Goal: Find specific page/section: Find specific page/section

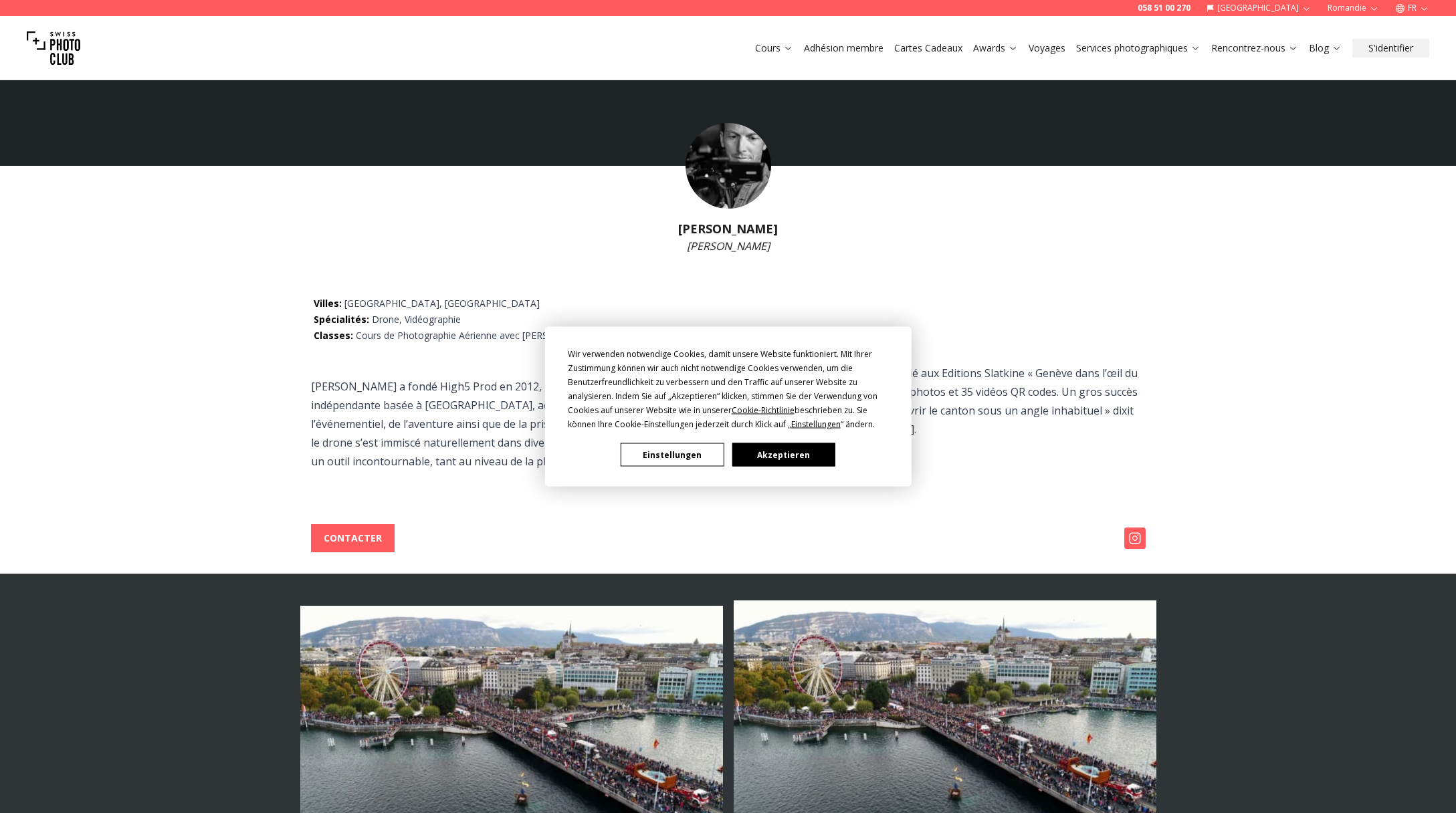
click at [798, 456] on button "Akzeptieren" at bounding box center [783, 455] width 103 height 23
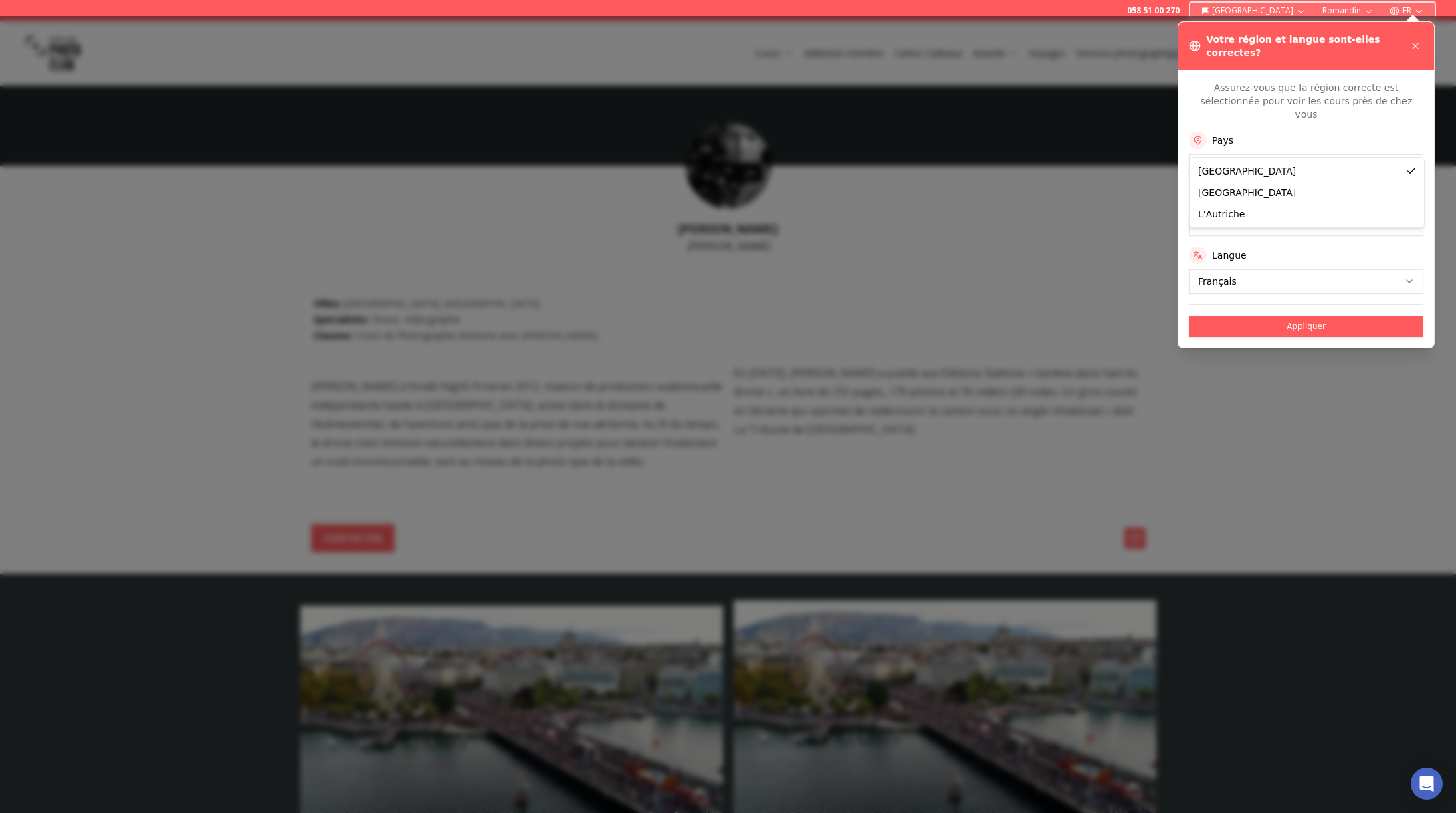
click at [1299, 316] on button "Appliquer" at bounding box center [1307, 327] width 235 height 21
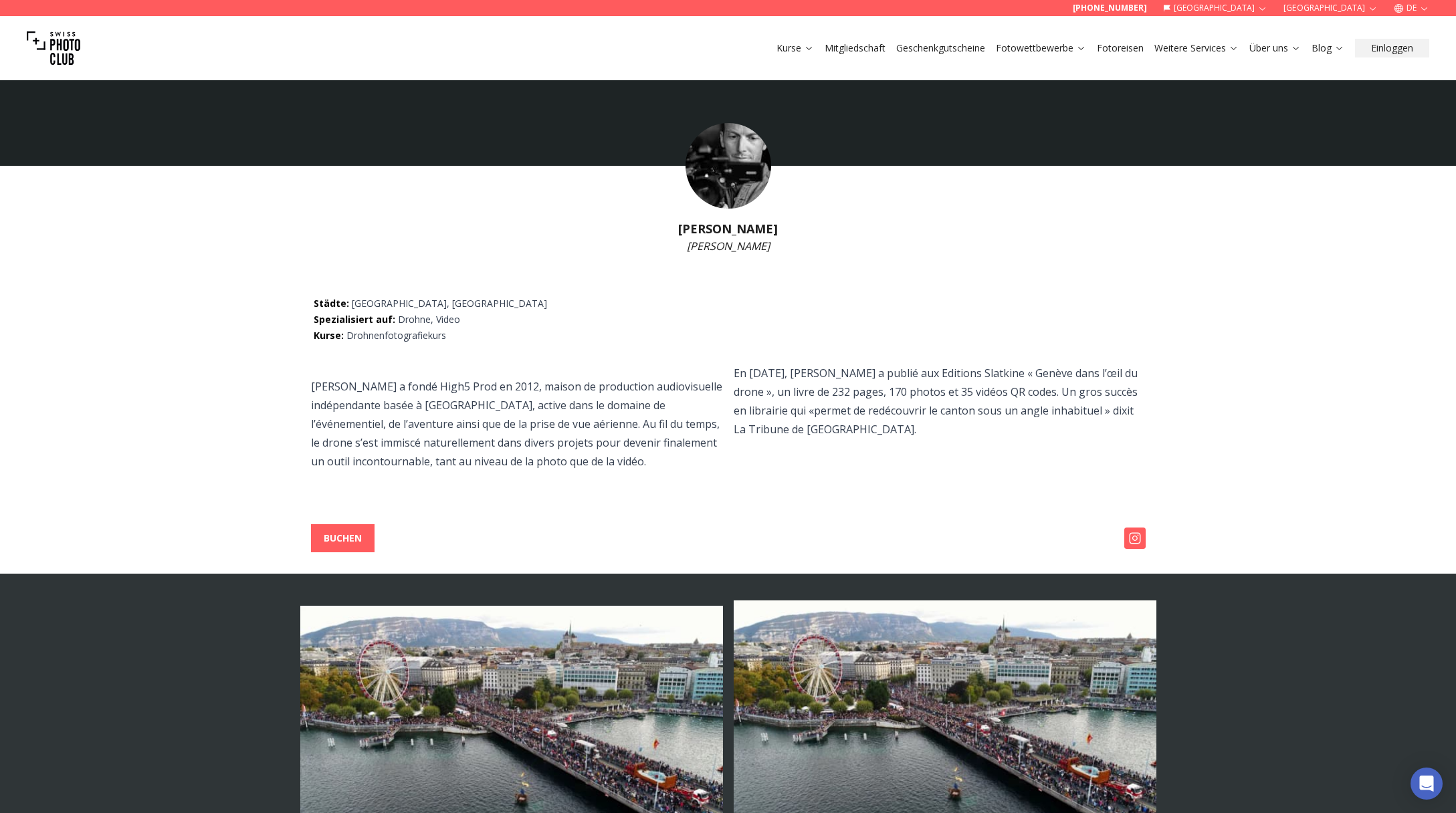
drag, startPoint x: 674, startPoint y: 231, endPoint x: 780, endPoint y: 231, distance: 106.0
click at [780, 231] on h1 "[PERSON_NAME]" at bounding box center [728, 228] width 1456 height 18
copy h1 "[PERSON_NAME]"
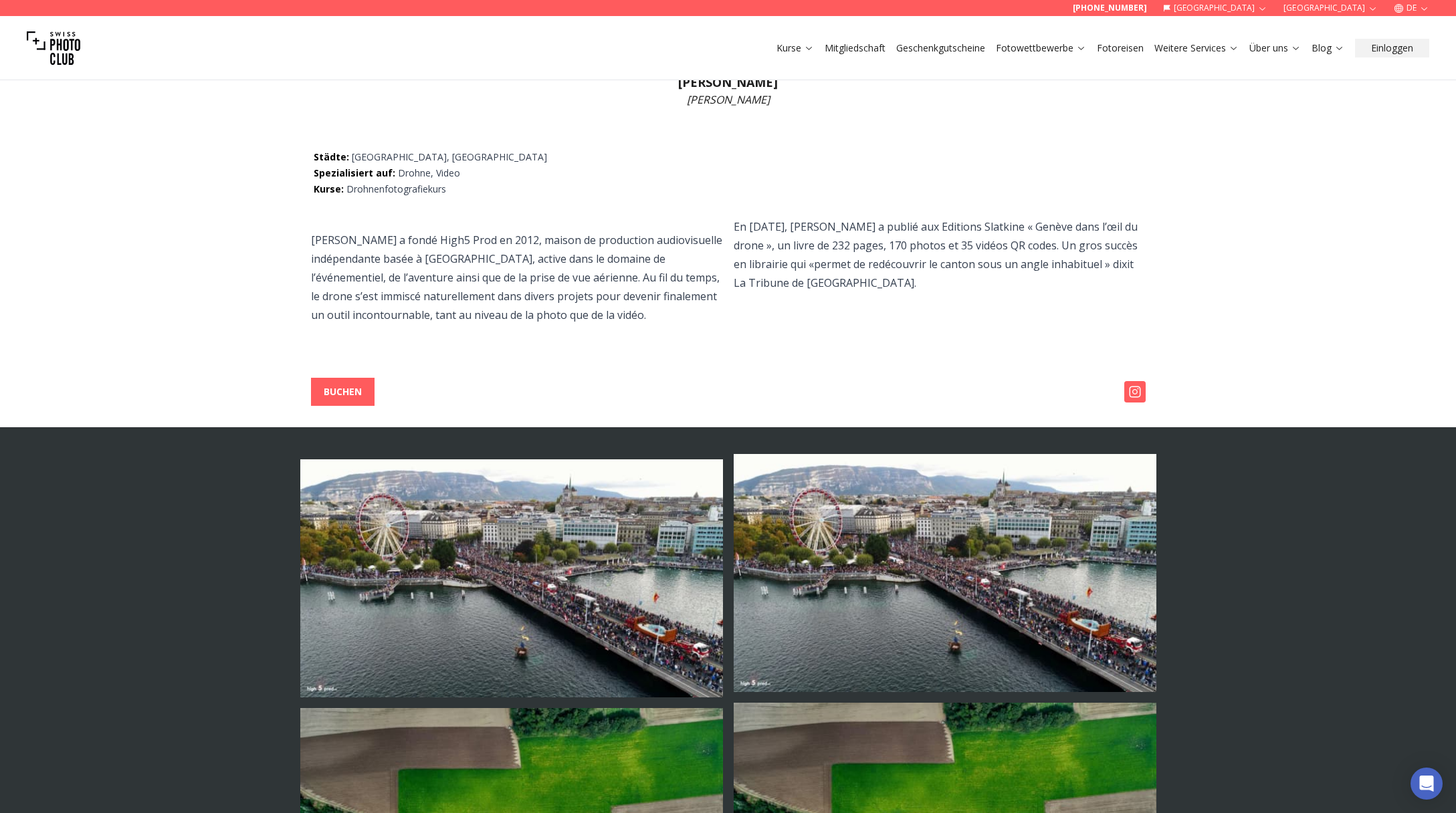
scroll to position [142, 0]
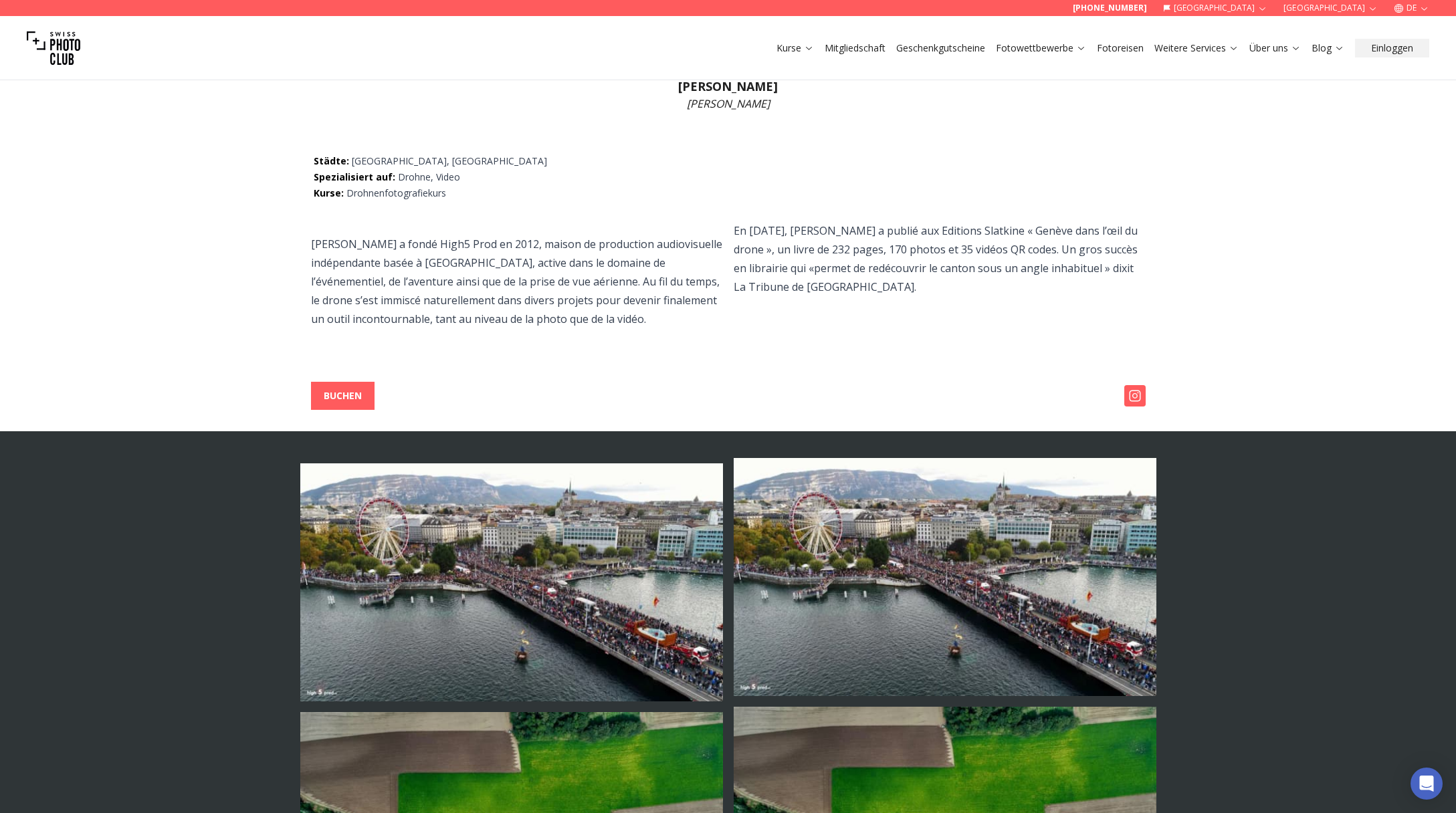
click at [1136, 396] on img at bounding box center [1135, 396] width 21 height 21
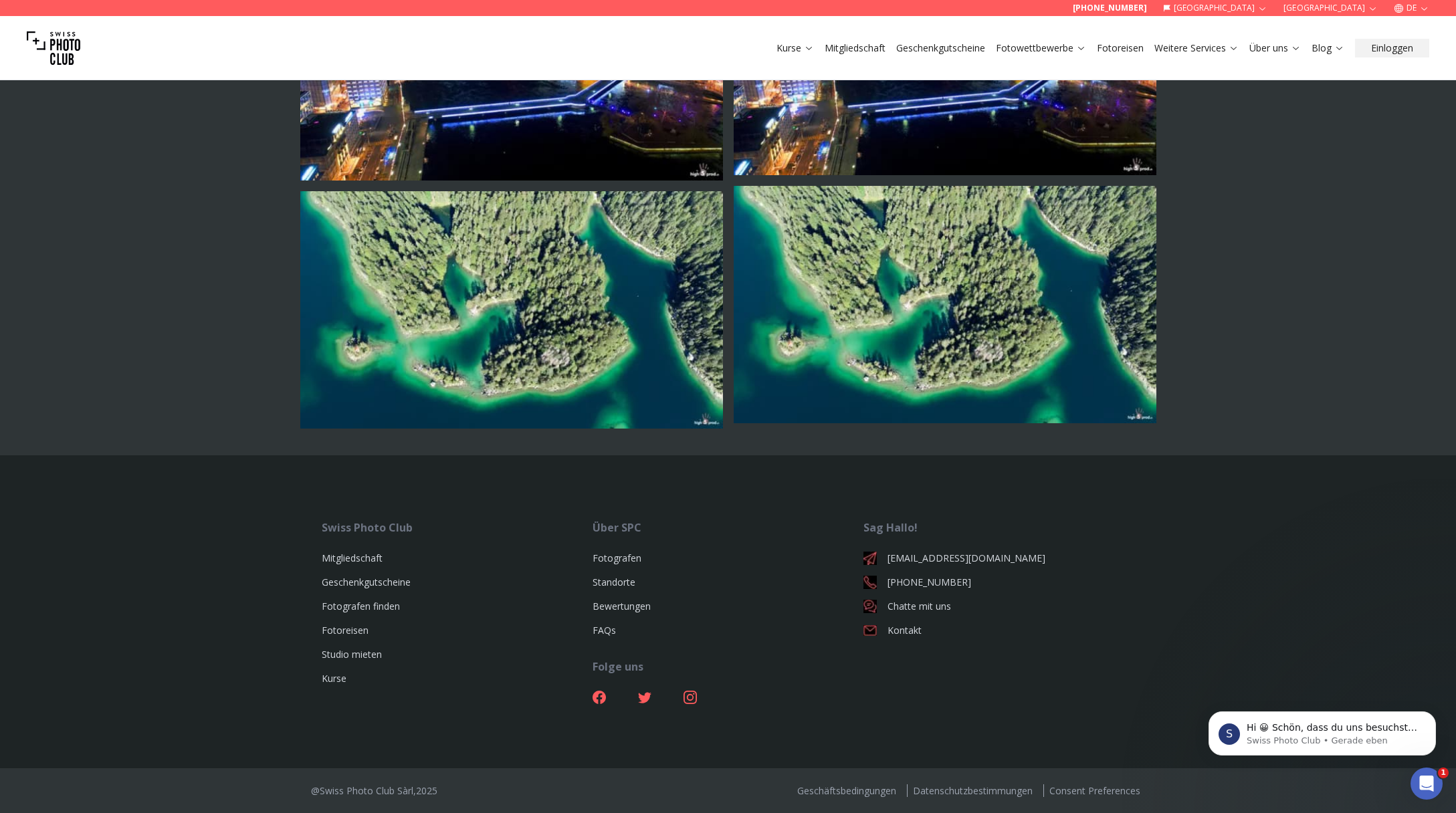
scroll to position [0, 0]
